Goal: Find specific page/section: Find specific page/section

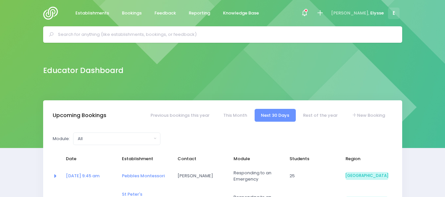
select select "5"
click at [180, 37] on input "text" at bounding box center [225, 35] width 335 height 10
type input "weedons"
select select "5"
click at [216, 34] on input "text" at bounding box center [225, 35] width 335 height 10
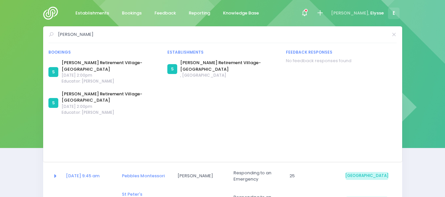
type input "anthony wilding"
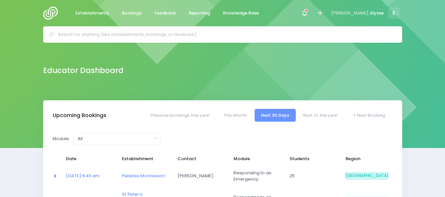
select select "5"
drag, startPoint x: 0, startPoint y: 0, endPoint x: 146, endPoint y: 36, distance: 150.0
click at [146, 36] on input "text" at bounding box center [225, 35] width 335 height 10
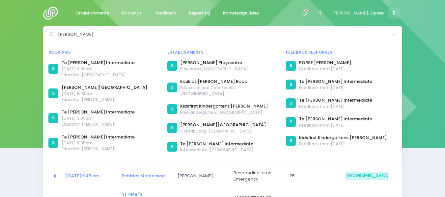
type input "[PERSON_NAME]"
click at [394, 35] on icon at bounding box center [394, 35] width 5 height 0
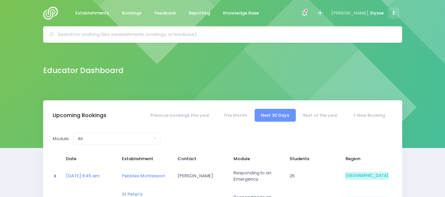
click at [160, 32] on input "text" at bounding box center [225, 35] width 335 height 10
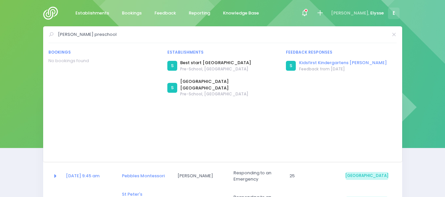
type input "[PERSON_NAME] preschool"
click at [321, 64] on link "Kidsfirst Kindergartens [PERSON_NAME]" at bounding box center [343, 63] width 88 height 7
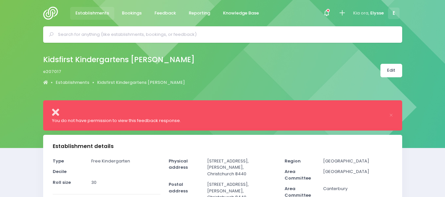
select select "5"
